Goal: Information Seeking & Learning: Learn about a topic

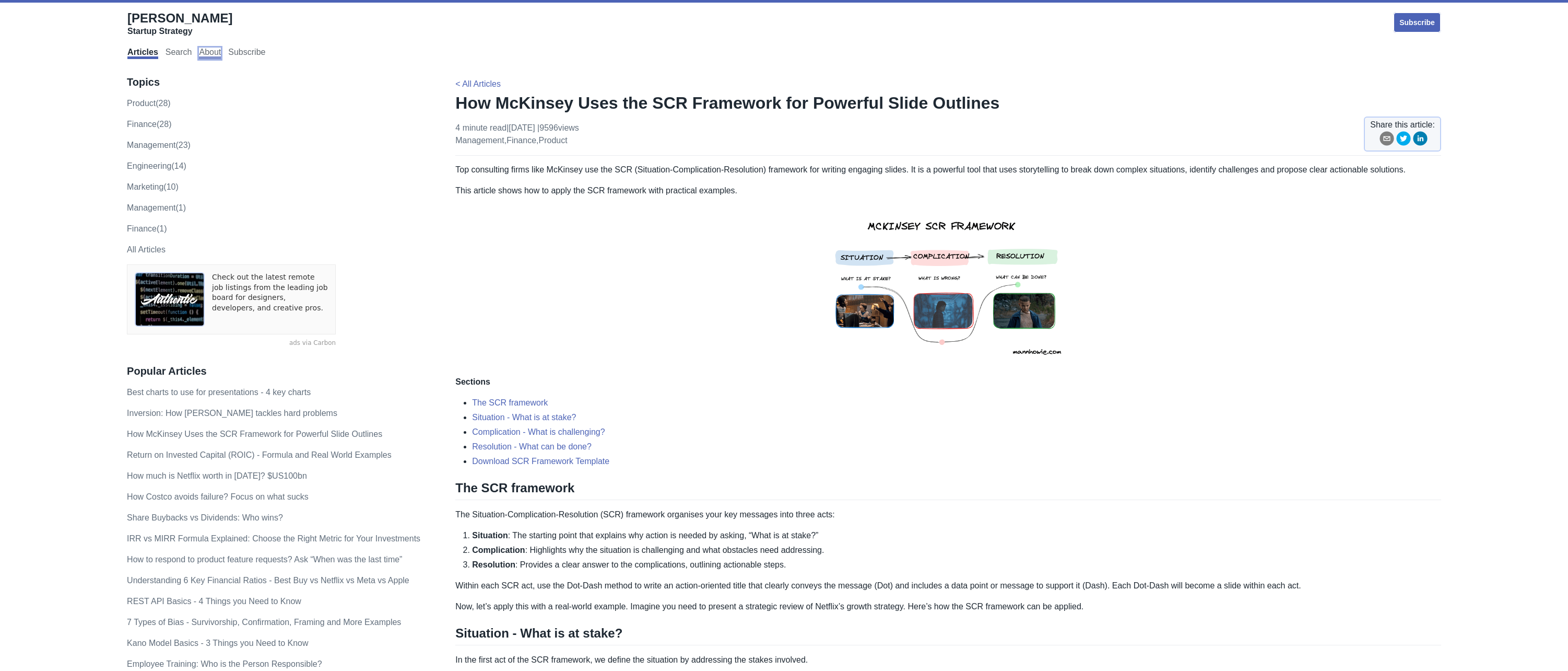
click at [211, 50] on link "About" at bounding box center [210, 53] width 22 height 12
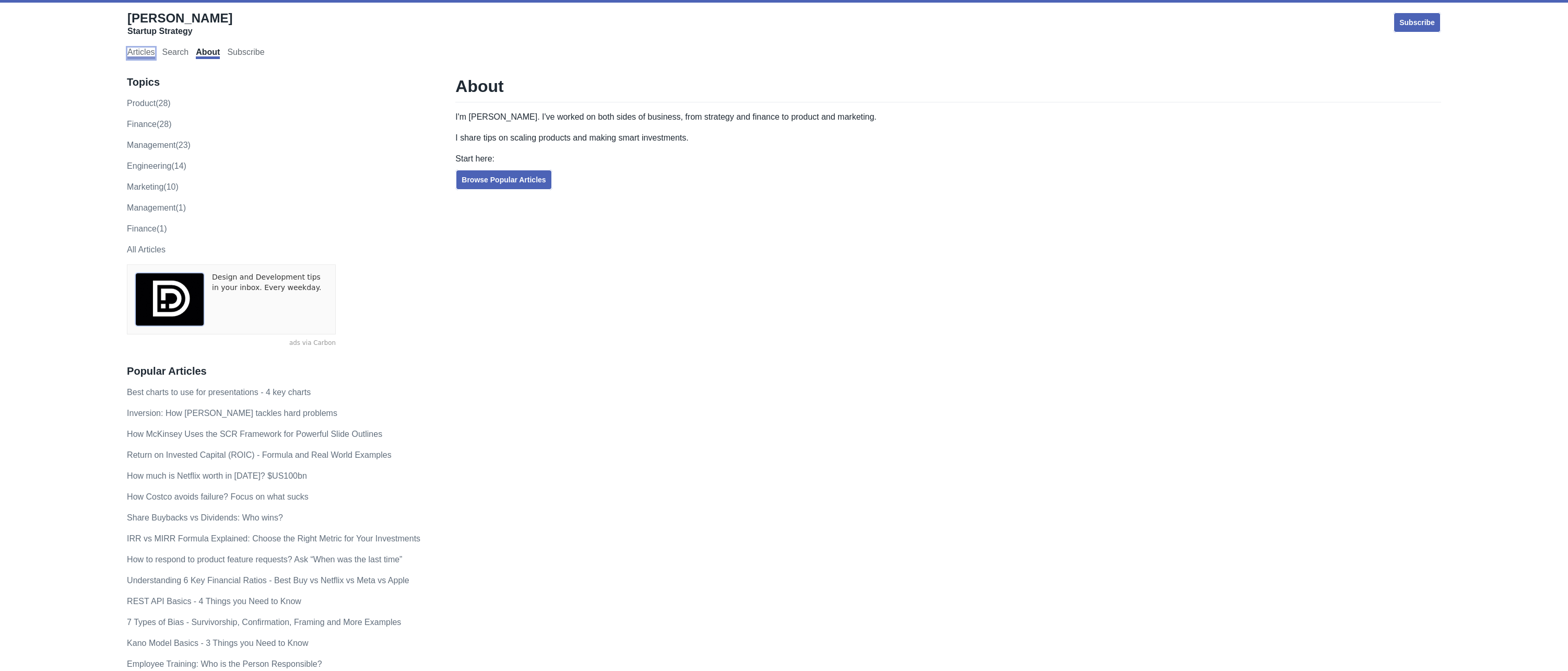
click at [139, 55] on link "Articles" at bounding box center [141, 53] width 27 height 12
